Goal: Communication & Community: Answer question/provide support

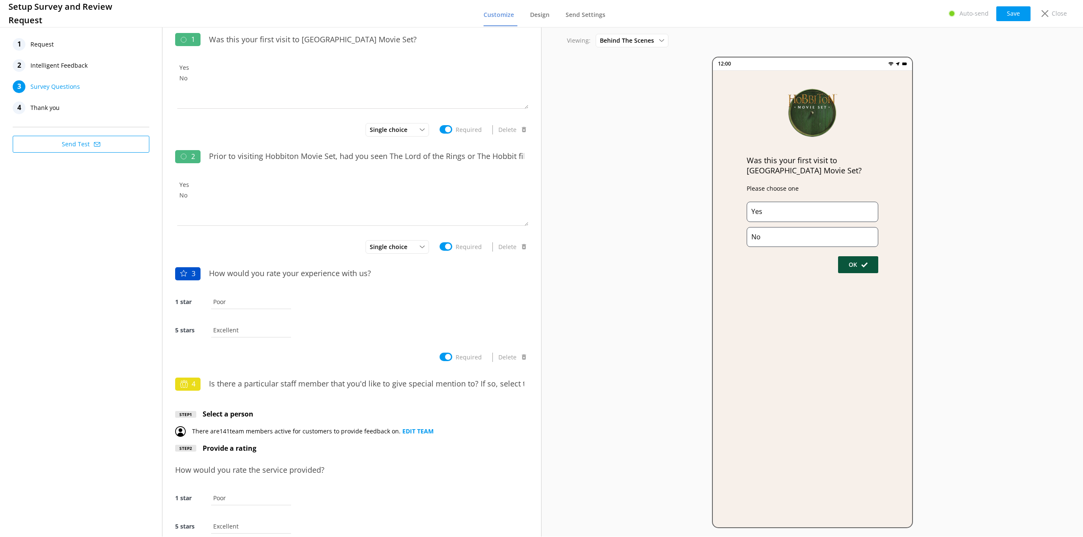
scroll to position [481, 0]
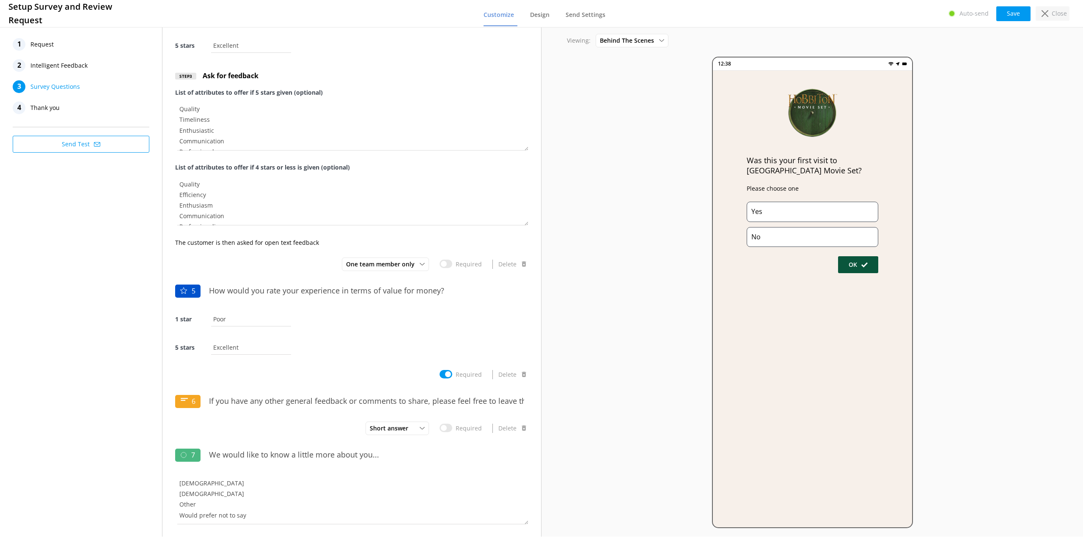
click at [1064, 6] on div "Close" at bounding box center [1052, 13] width 34 height 14
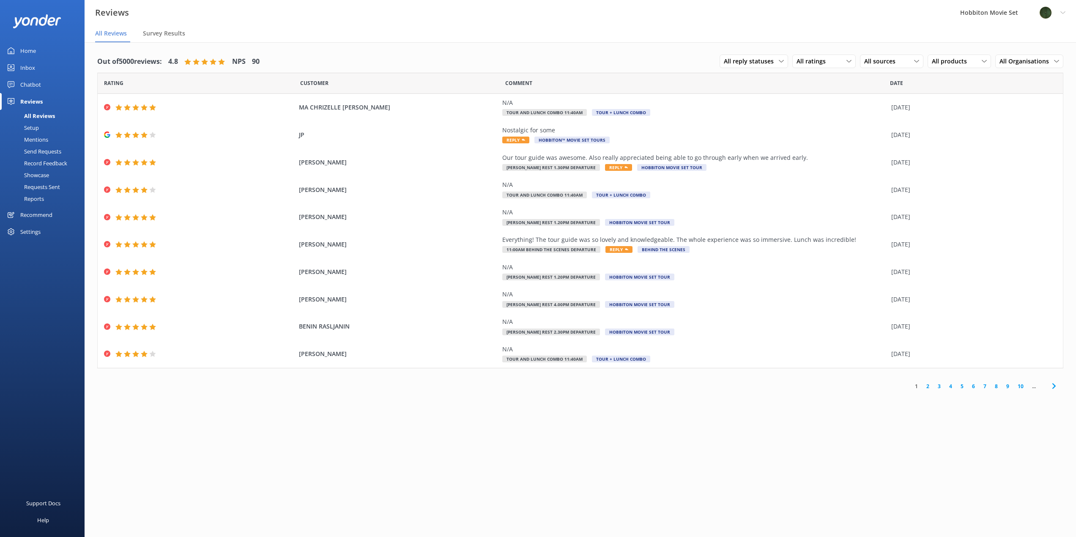
click at [28, 85] on div "Chatbot" at bounding box center [30, 84] width 21 height 17
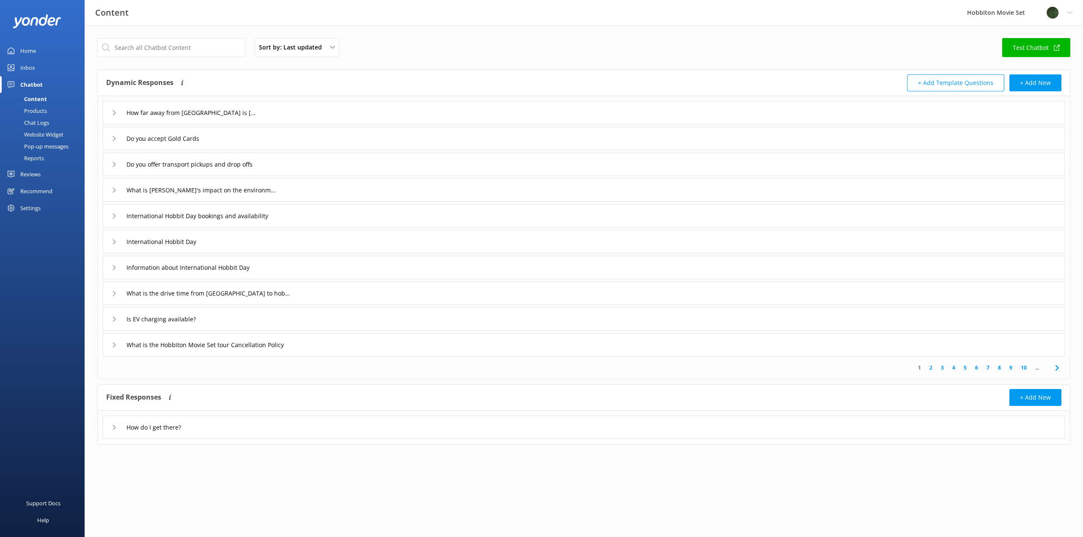
click at [46, 119] on div "Chat Logs" at bounding box center [27, 123] width 44 height 12
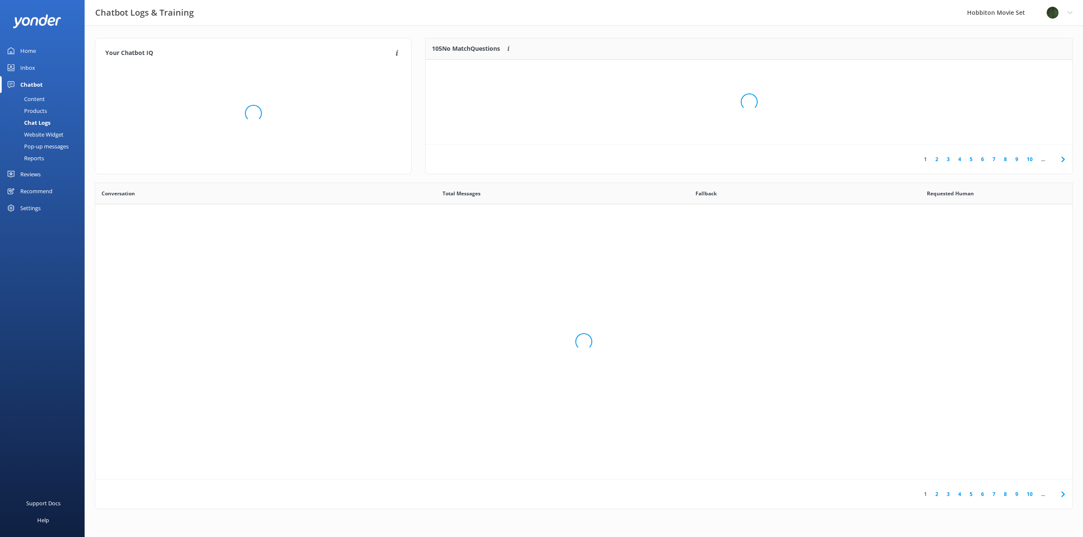
scroll to position [290, 971]
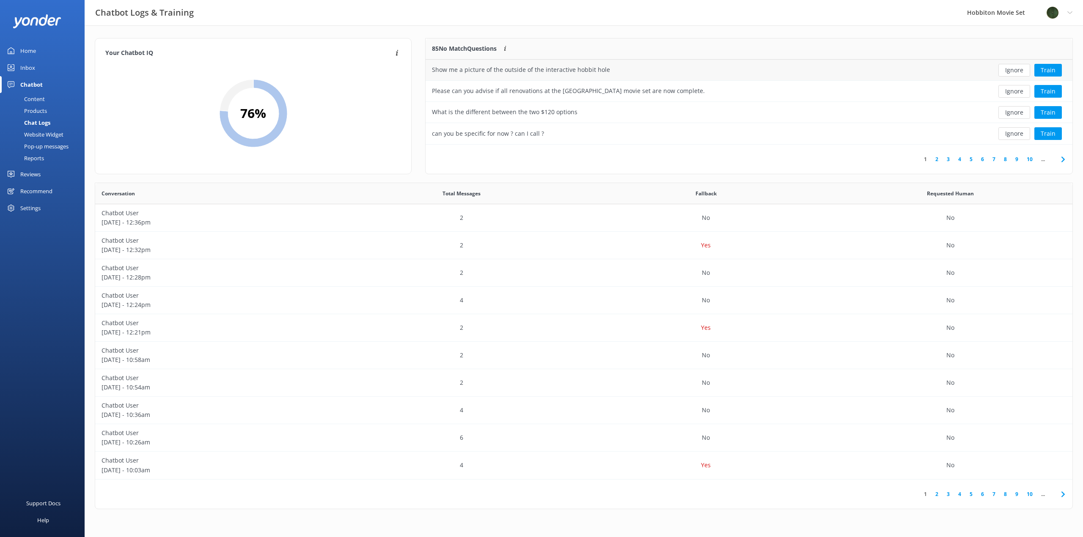
click at [1009, 71] on button "Ignore" at bounding box center [1014, 70] width 32 height 13
click at [27, 96] on div "Content" at bounding box center [25, 99] width 40 height 12
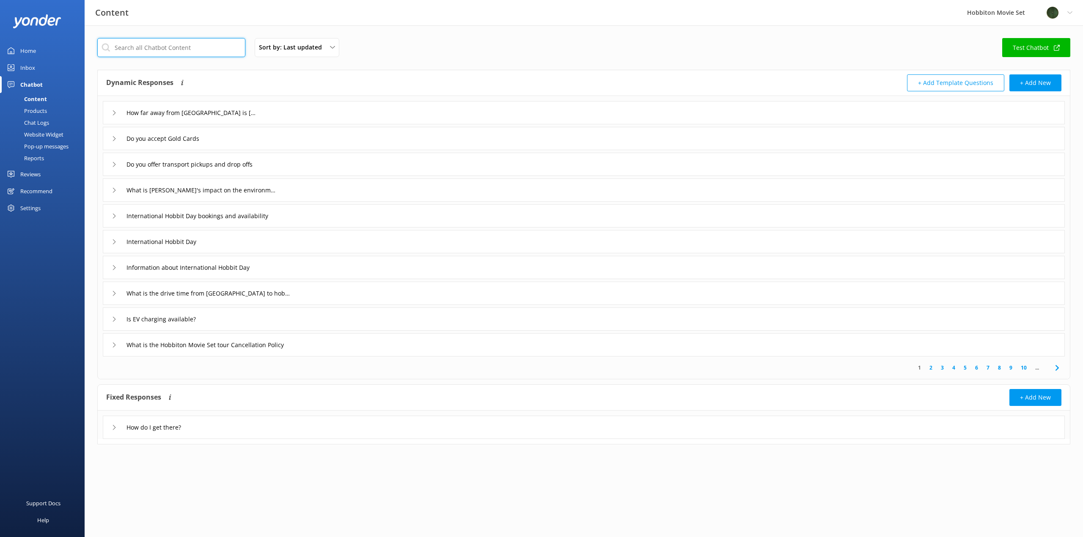
click at [187, 48] on input "text" at bounding box center [171, 47] width 148 height 19
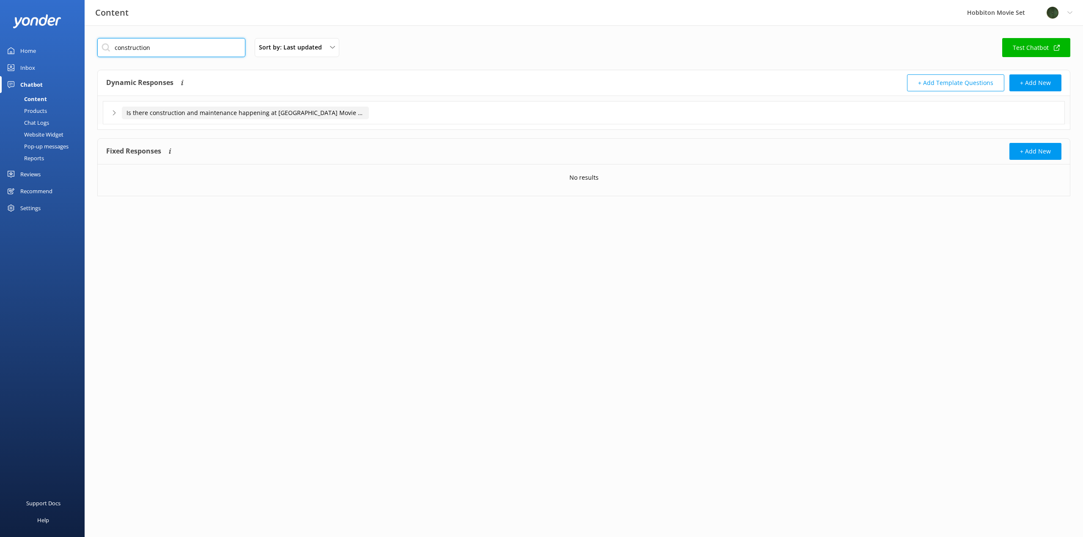
type input "construction"
click at [247, 112] on input "Is there construction and maintenance happening at [GEOGRAPHIC_DATA] Movie Set?" at bounding box center [245, 113] width 247 height 13
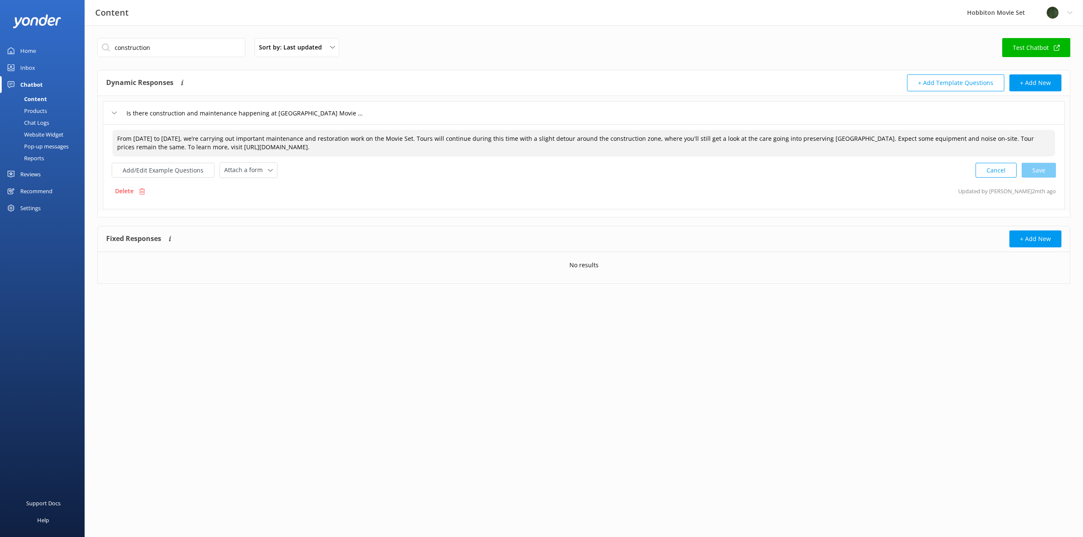
drag, startPoint x: 208, startPoint y: 139, endPoint x: 111, endPoint y: 137, distance: 97.7
click at [111, 137] on div "From [DATE] to [DATE], we’re carrying out important maintenance and restoration…" at bounding box center [584, 166] width 962 height 85
drag, startPoint x: 362, startPoint y: 139, endPoint x: 601, endPoint y: 136, distance: 239.0
click at [601, 136] on textarea "We’re carrying out important maintenance and restoration work on the Movie Set.…" at bounding box center [583, 143] width 942 height 27
click at [169, 137] on textarea "We’re carrying out important maintenance and restoration work on the Movie Set.…" at bounding box center [583, 143] width 942 height 26
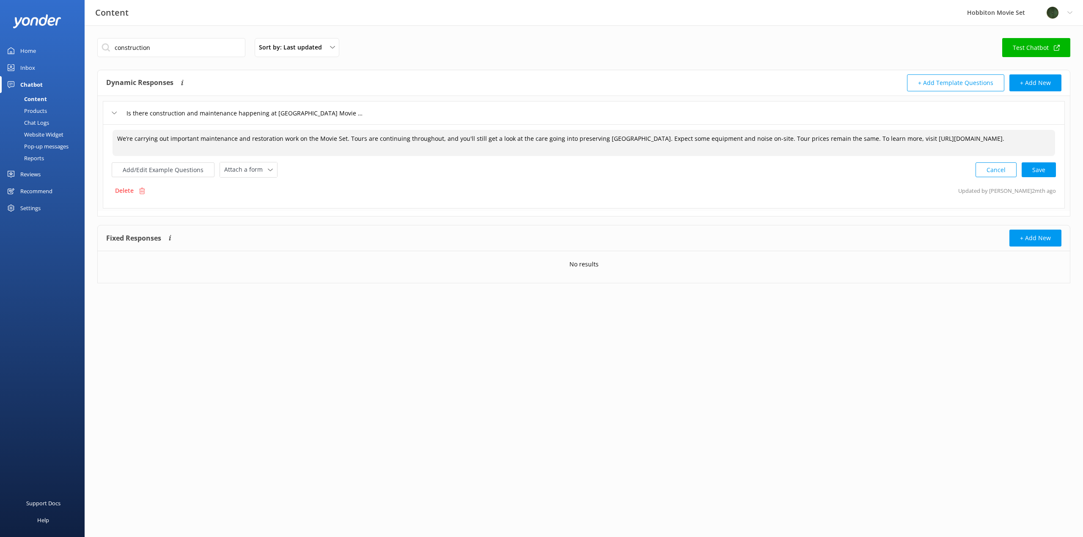
click at [199, 138] on textarea "We’re carrying out important maintenance and restoration work on the Movie Set.…" at bounding box center [583, 143] width 942 height 26
click at [1053, 173] on div "Cancel Loading.." at bounding box center [1016, 169] width 80 height 16
type textarea "We’re carrying out important ongoing maintenance and restoration work on the Mo…"
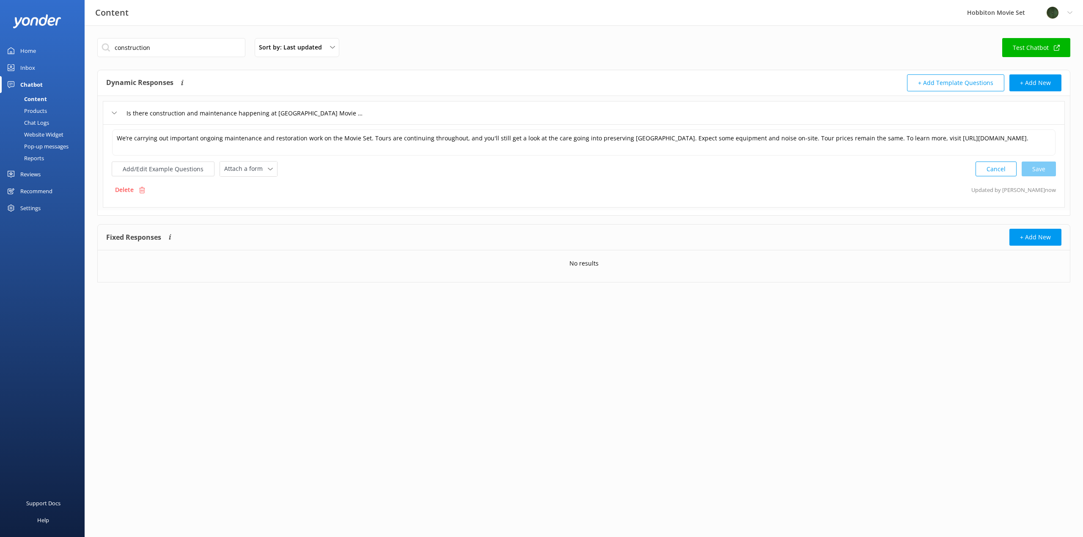
click at [36, 121] on div "Chat Logs" at bounding box center [27, 123] width 44 height 12
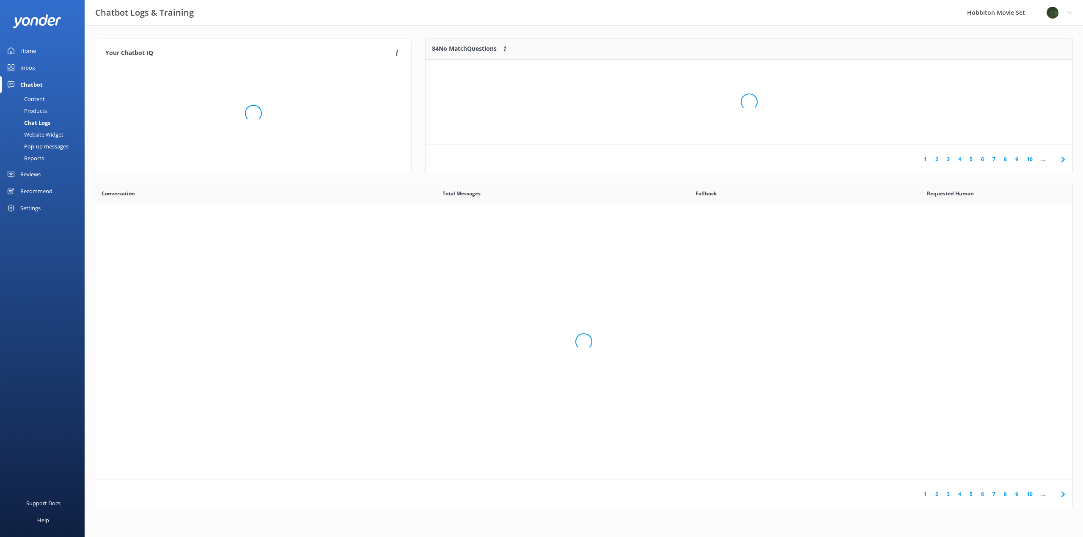
scroll to position [290, 971]
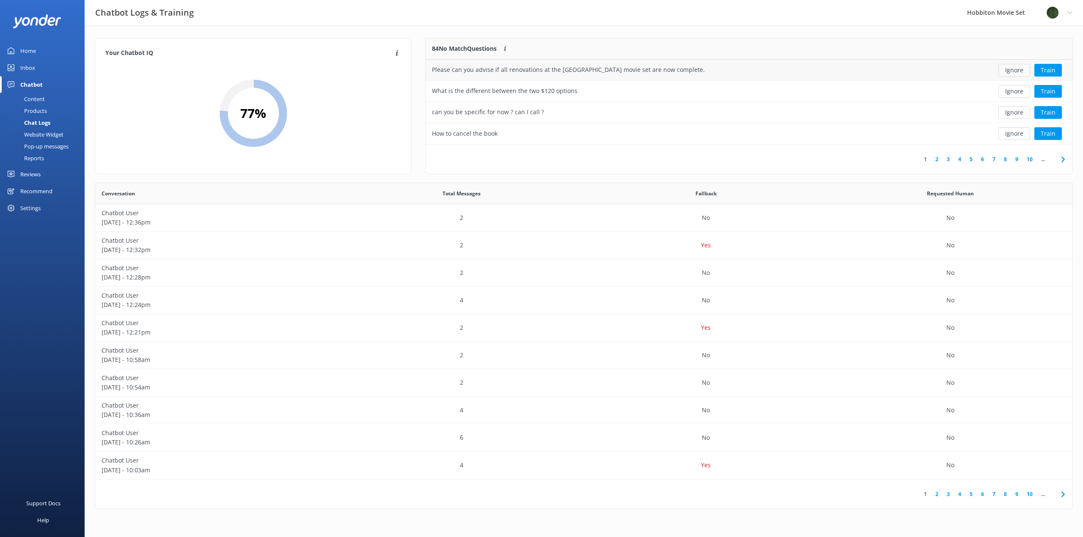
click at [1007, 70] on button "Ignore" at bounding box center [1014, 70] width 32 height 13
click at [1010, 71] on button "Ignore" at bounding box center [1014, 70] width 32 height 13
click at [1009, 72] on button "Ignore" at bounding box center [1014, 70] width 32 height 13
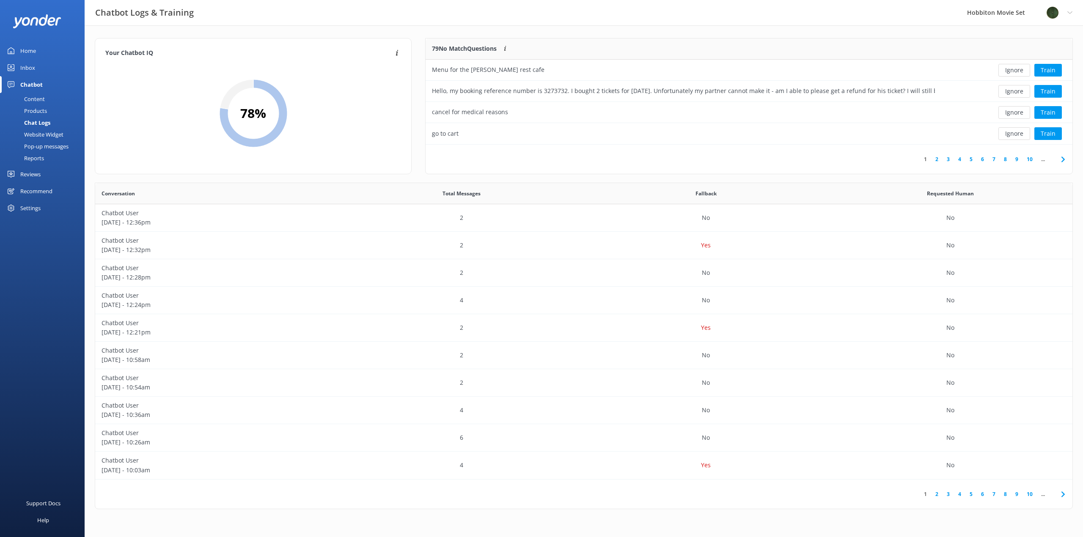
click at [1009, 72] on button "Ignore" at bounding box center [1014, 70] width 32 height 13
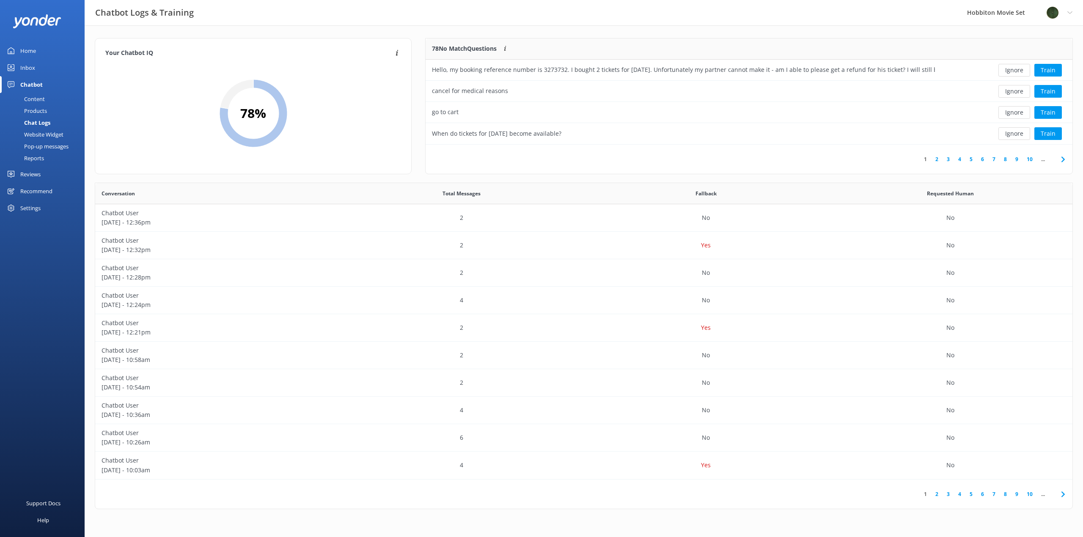
click at [1009, 72] on button "Ignore" at bounding box center [1014, 70] width 32 height 13
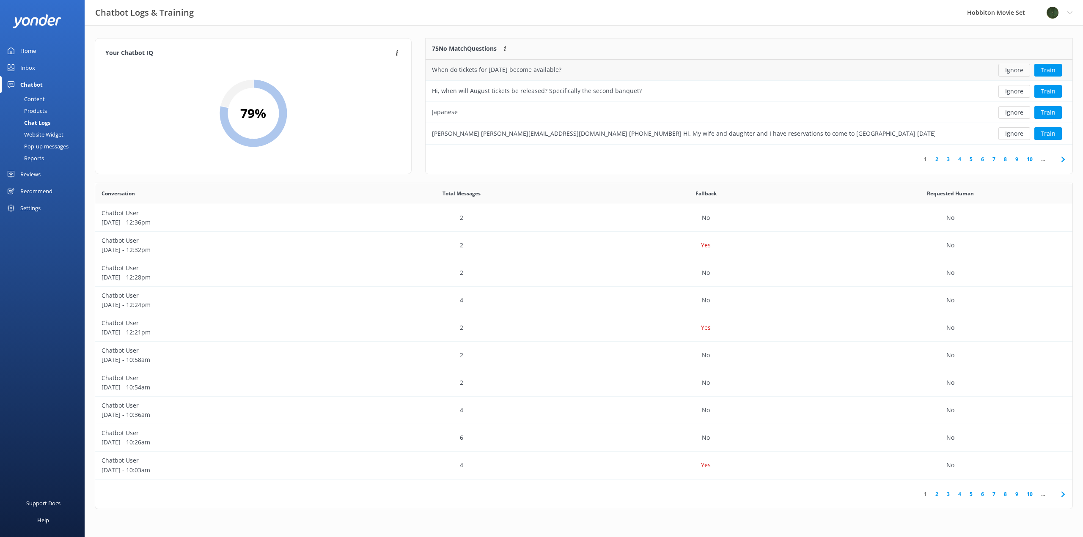
click at [1009, 72] on button "Ignore" at bounding box center [1014, 70] width 32 height 13
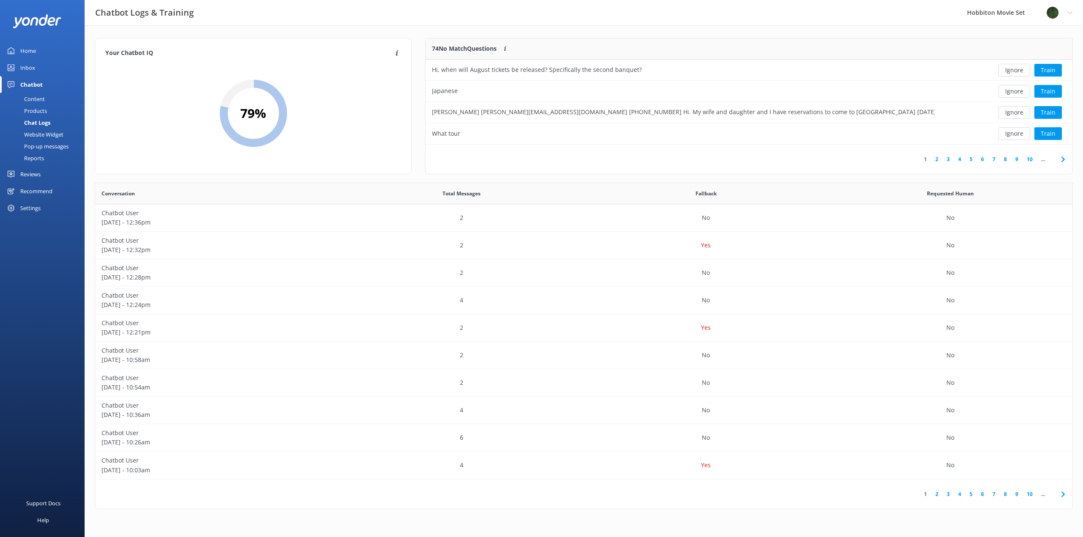
click at [1009, 72] on button "Ignore" at bounding box center [1014, 70] width 32 height 13
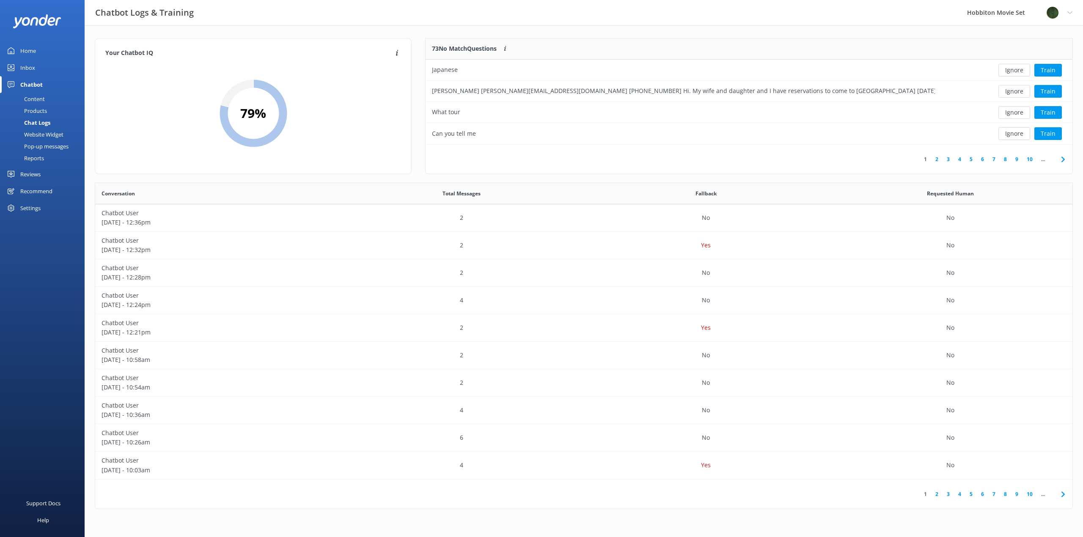
click at [1009, 72] on button "Ignore" at bounding box center [1014, 70] width 32 height 13
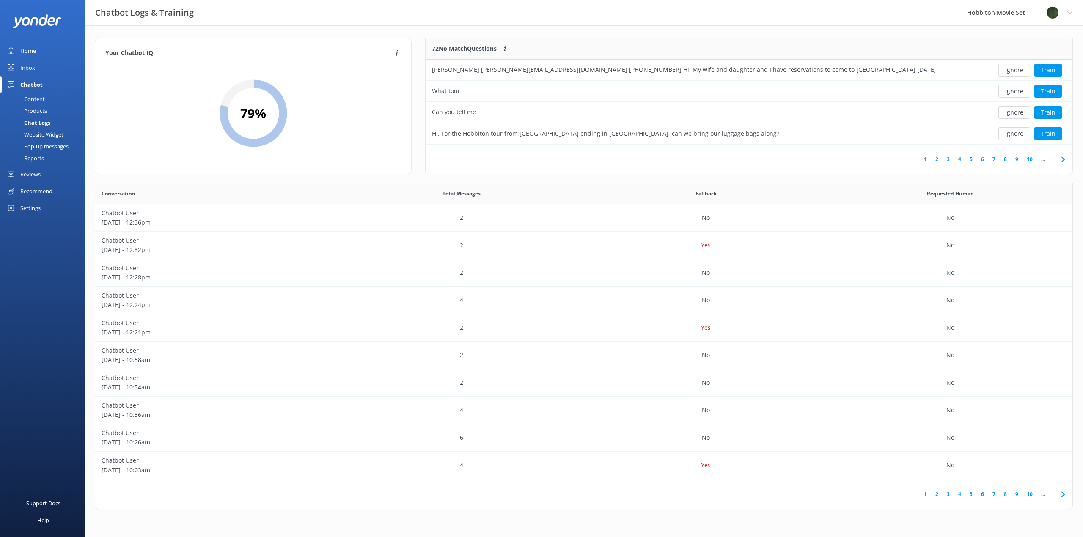
click at [1009, 72] on button "Ignore" at bounding box center [1014, 70] width 32 height 13
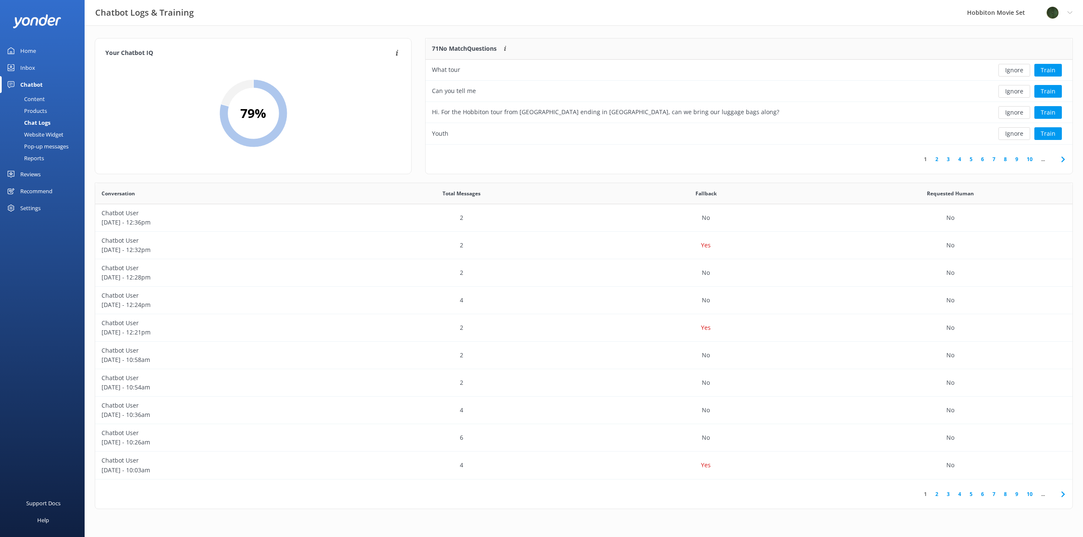
click at [1009, 72] on button "Ignore" at bounding box center [1014, 70] width 32 height 13
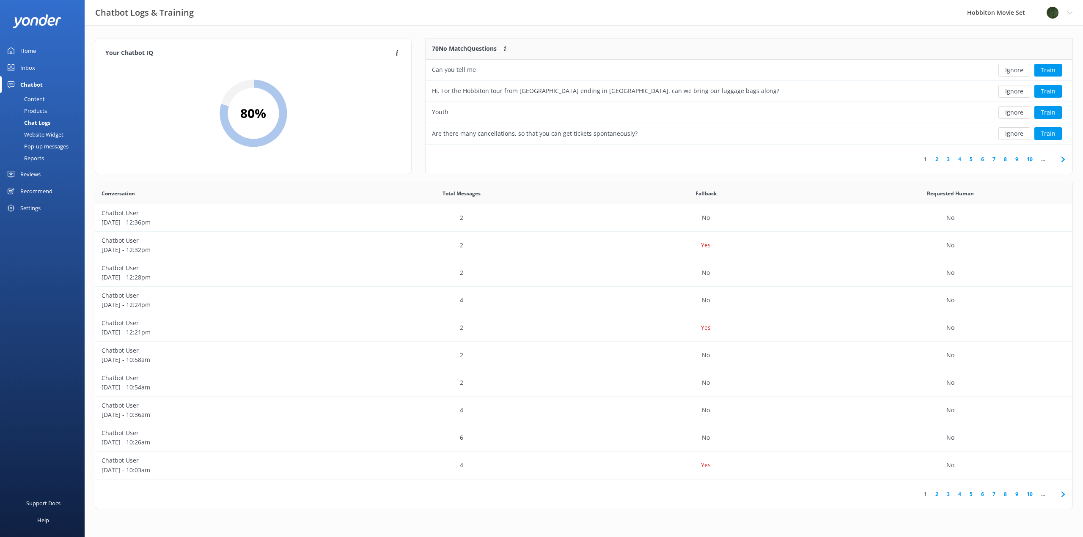
click at [1009, 72] on button "Ignore" at bounding box center [1014, 70] width 32 height 13
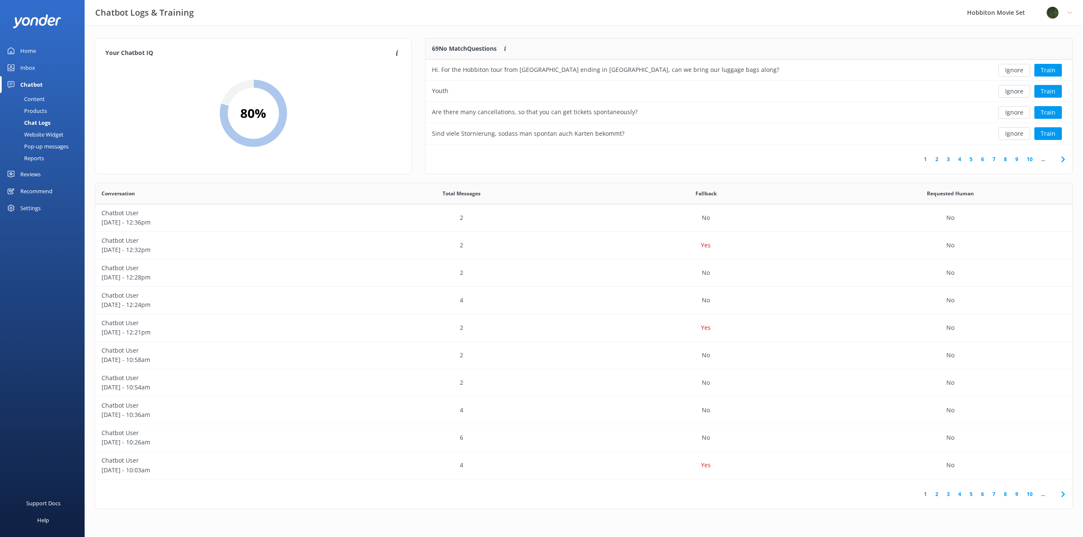
click at [1009, 72] on button "Ignore" at bounding box center [1014, 70] width 32 height 13
click at [1009, 71] on button "Ignore" at bounding box center [1014, 70] width 32 height 13
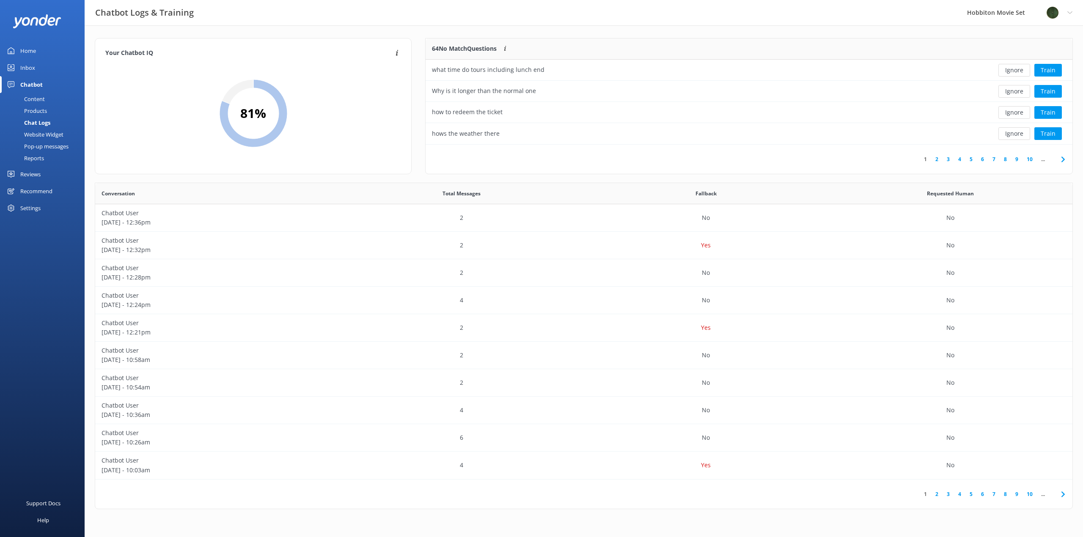
click at [1009, 71] on button "Ignore" at bounding box center [1014, 70] width 32 height 13
click at [1041, 68] on button "Train" at bounding box center [1047, 70] width 27 height 13
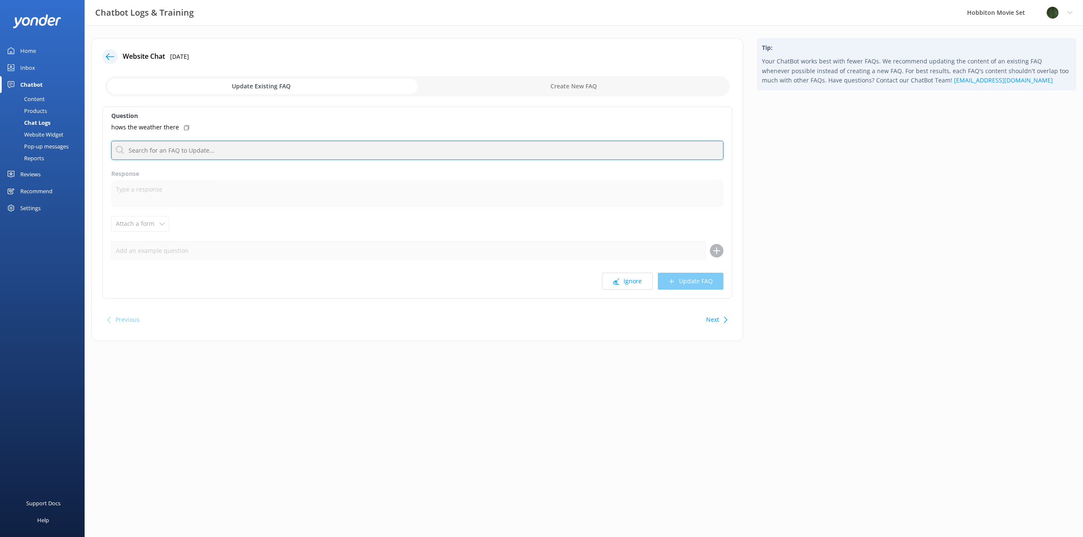
click at [244, 152] on input "text" at bounding box center [417, 150] width 612 height 19
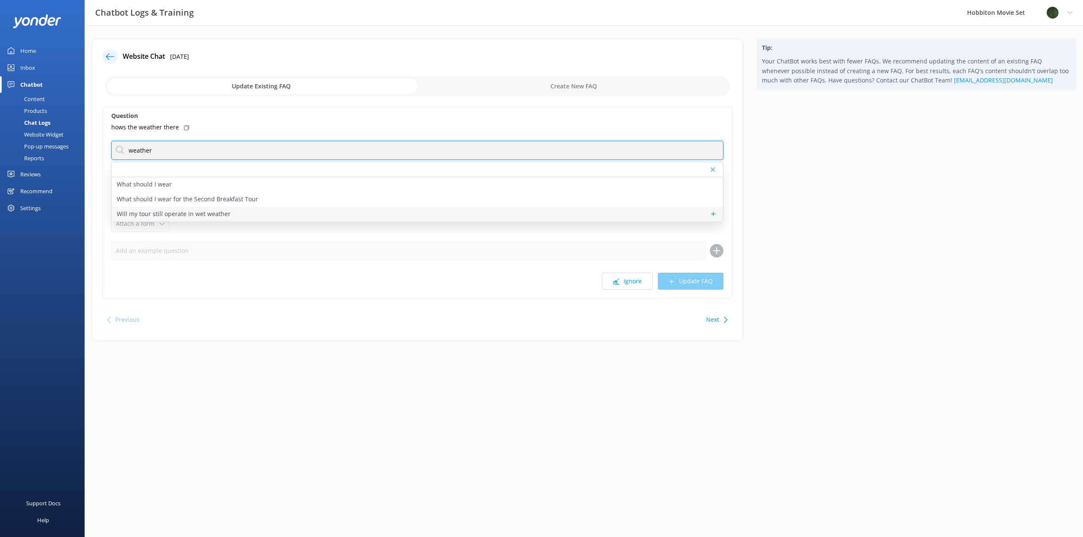
type input "weather"
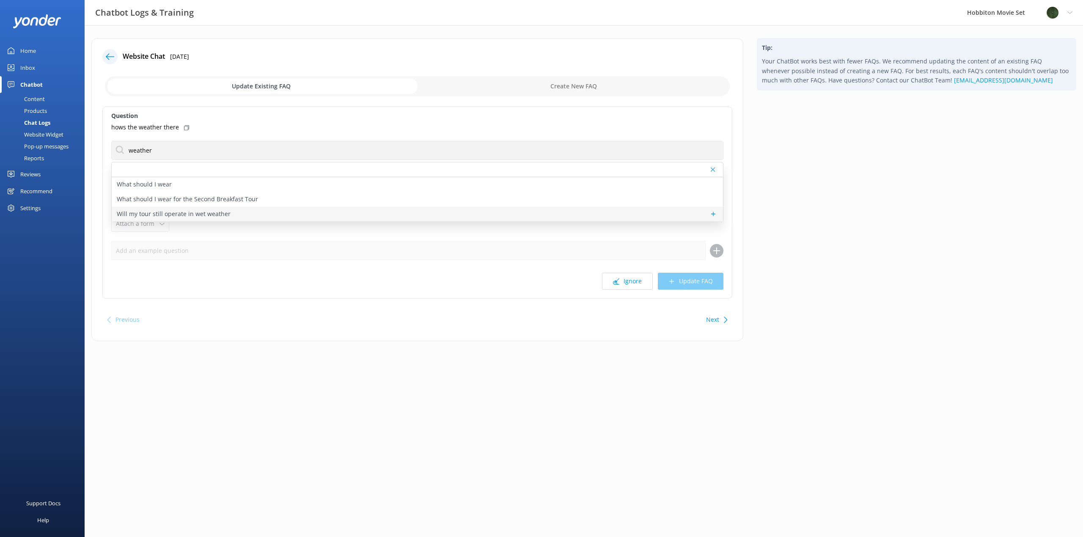
click at [224, 213] on p "Will my tour still operate in wet weather" at bounding box center [174, 213] width 114 height 9
type textarea "We operate in all weather conditions. Umbrellas are provided in the event of ra…"
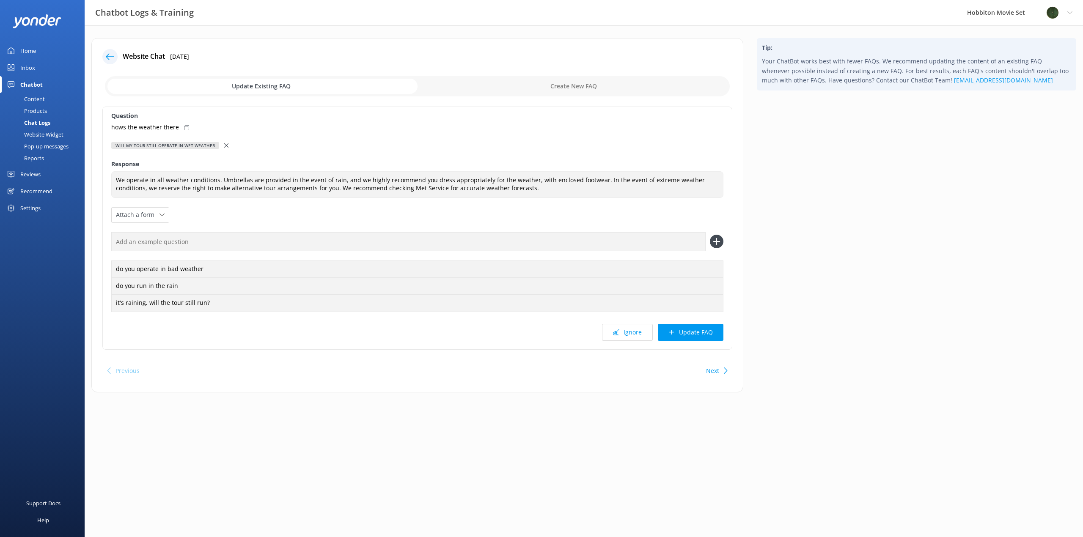
click at [707, 334] on button "Update FAQ" at bounding box center [691, 332] width 66 height 17
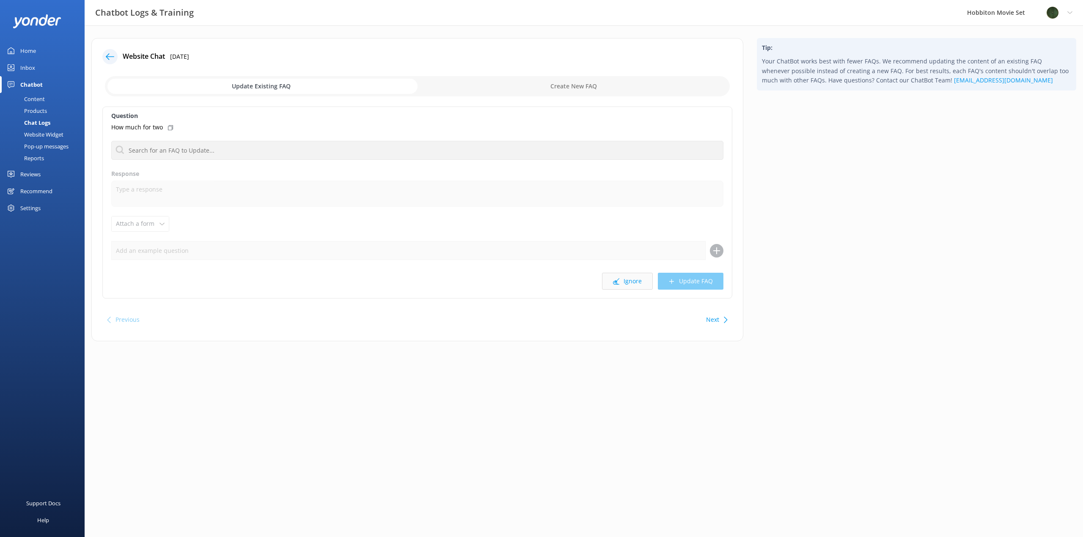
click at [637, 281] on button "Ignore" at bounding box center [627, 281] width 51 height 17
click at [628, 282] on button "Ignore" at bounding box center [627, 281] width 51 height 17
click at [637, 280] on button "Ignore" at bounding box center [627, 281] width 51 height 17
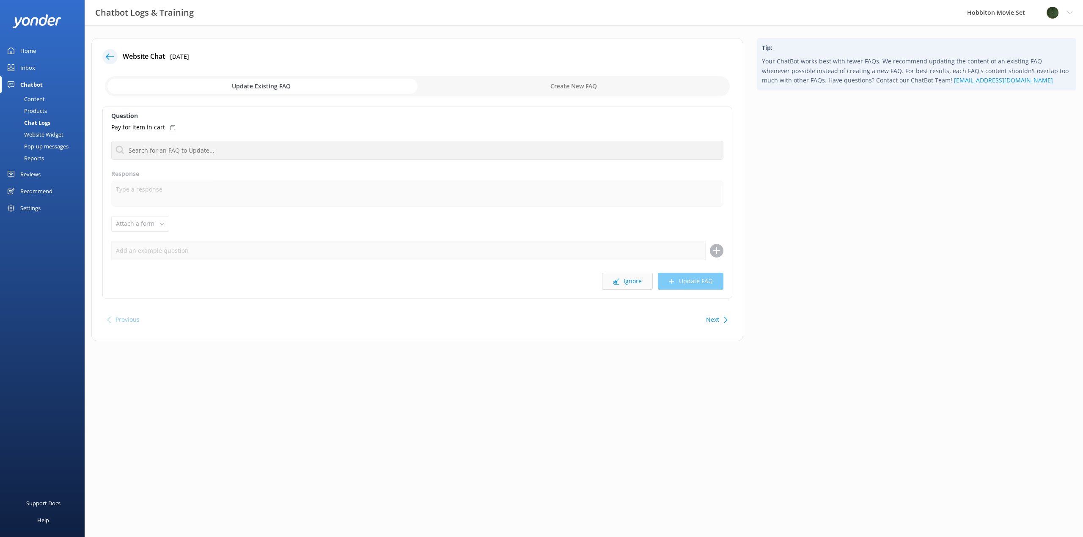
click at [625, 283] on button "Ignore" at bounding box center [627, 281] width 51 height 17
click at [623, 282] on button "Ignore" at bounding box center [627, 281] width 51 height 17
click at [621, 284] on button "Ignore" at bounding box center [627, 281] width 51 height 17
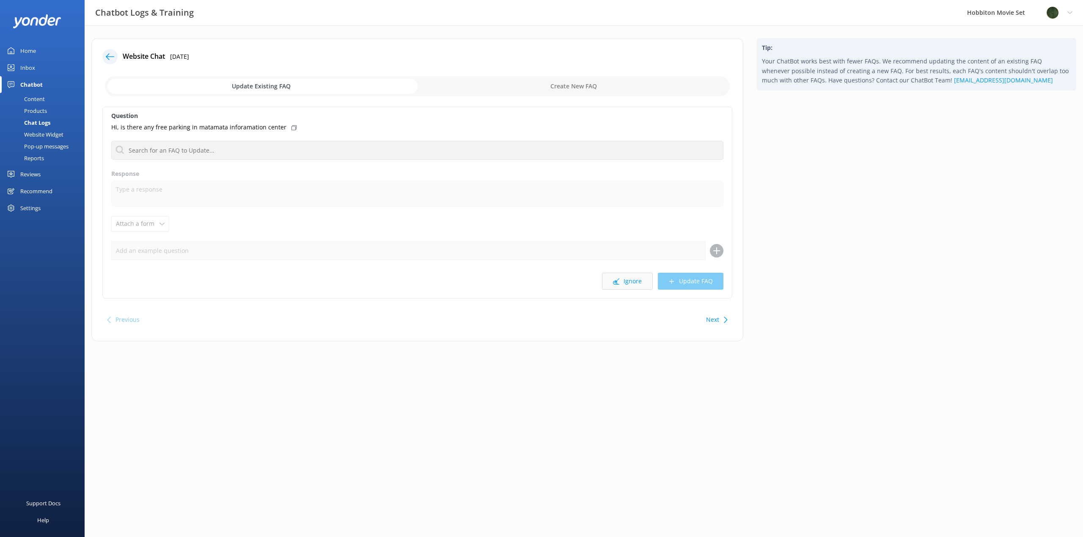
click at [621, 284] on button "Ignore" at bounding box center [627, 281] width 51 height 17
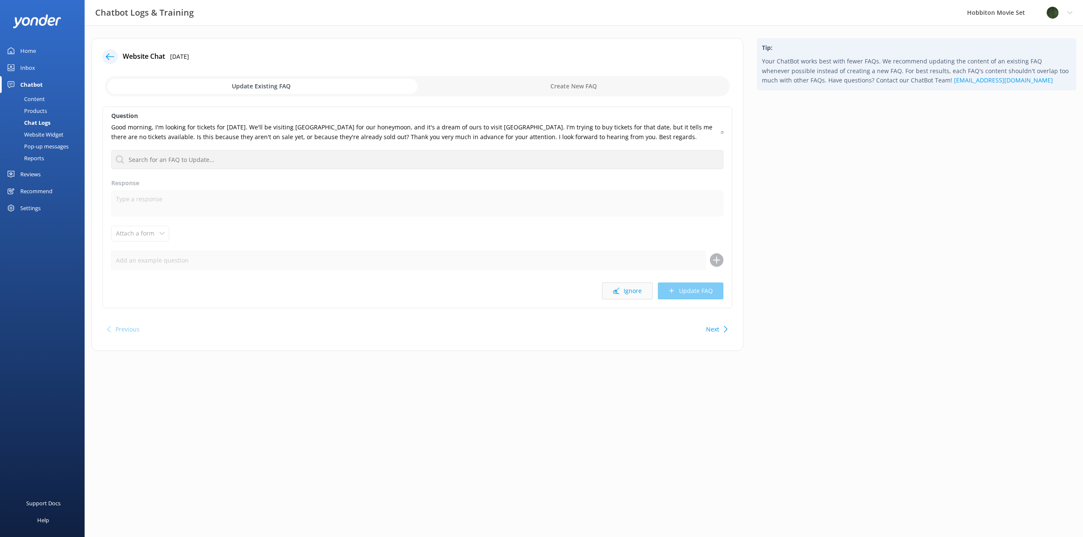
click at [627, 291] on button "Ignore" at bounding box center [627, 291] width 51 height 17
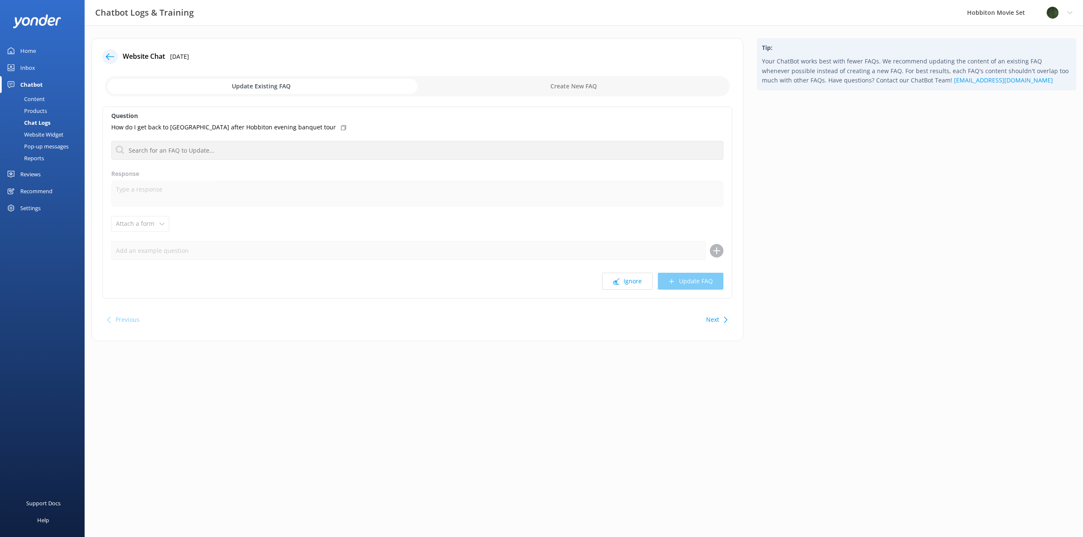
click at [627, 291] on div "Question How do I get back to [GEOGRAPHIC_DATA] after Hobbiton evening banquet …" at bounding box center [417, 203] width 630 height 192
click at [631, 276] on button "Ignore" at bounding box center [627, 281] width 51 height 17
click at [629, 283] on button "Ignore" at bounding box center [627, 281] width 51 height 17
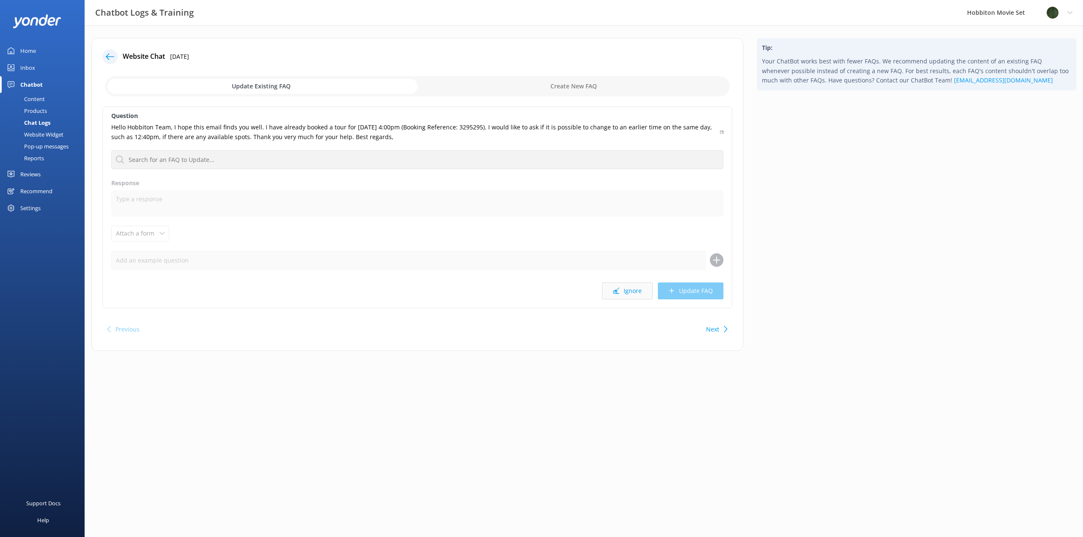
click at [631, 286] on button "Ignore" at bounding box center [627, 291] width 51 height 17
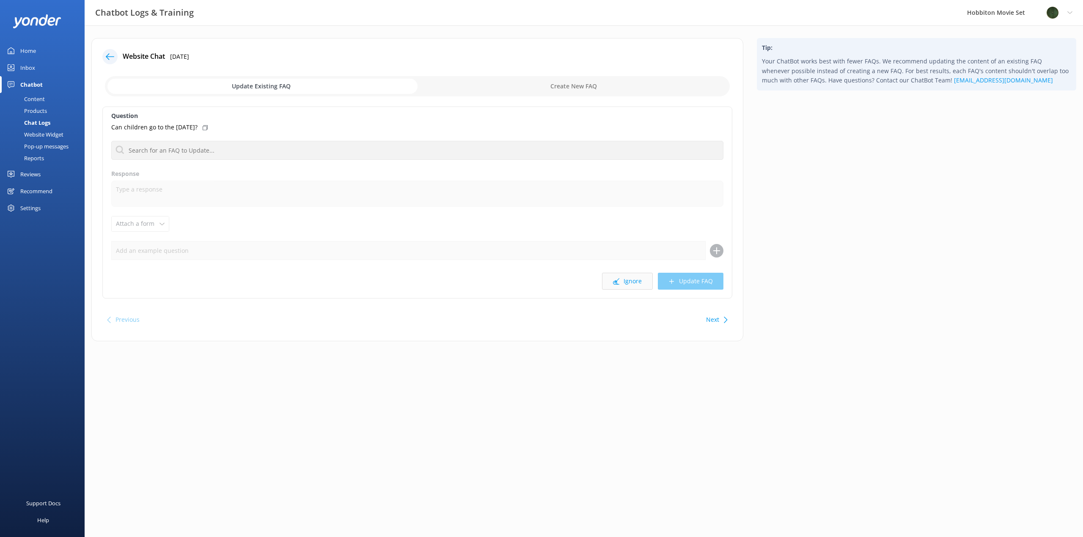
click at [640, 285] on button "Ignore" at bounding box center [627, 281] width 51 height 17
